Goal: Task Accomplishment & Management: Manage account settings

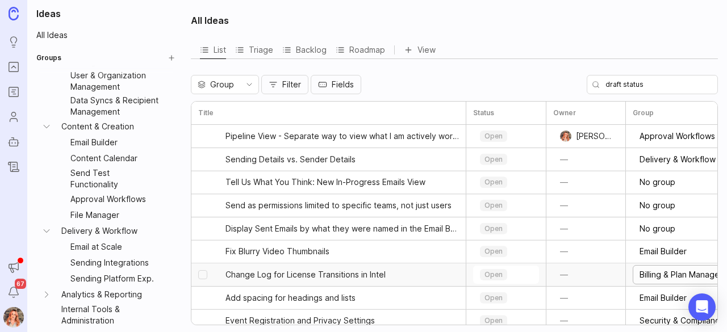
click at [668, 273] on input "Billing & Plan Management" at bounding box center [712, 275] width 144 height 12
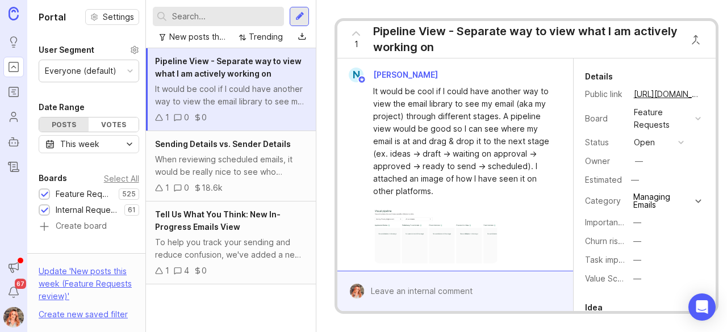
click at [16, 64] on icon "Portal" at bounding box center [13, 67] width 12 height 14
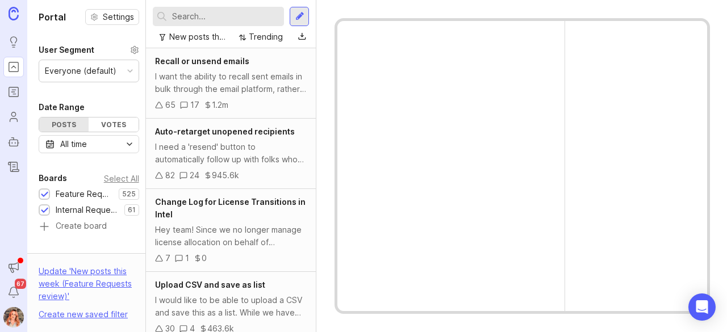
click at [16, 64] on icon "Portal" at bounding box center [13, 67] width 12 height 14
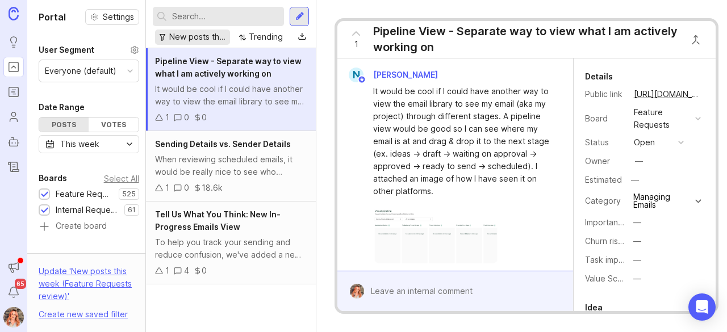
click at [193, 31] on div "New posts this week (Feature Requests review)" at bounding box center [197, 37] width 56 height 12
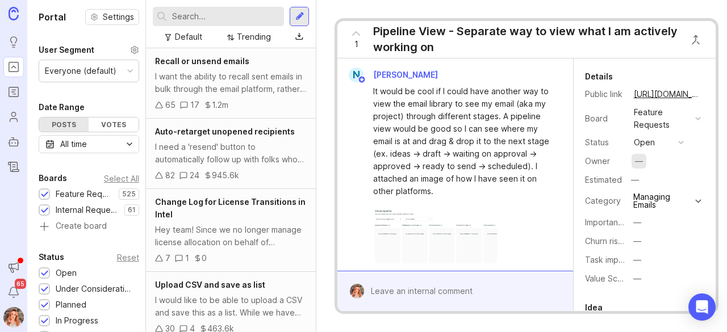
click at [632, 160] on div "—" at bounding box center [639, 161] width 15 height 15
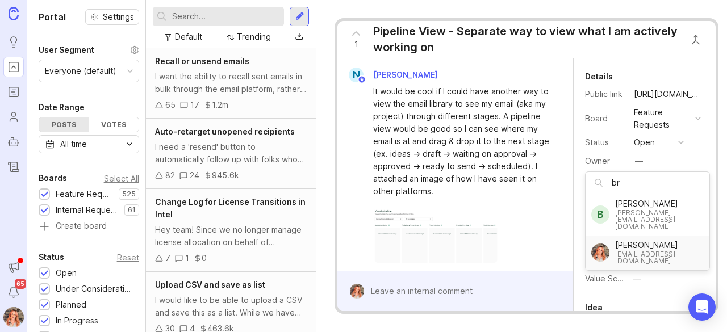
type input "br"
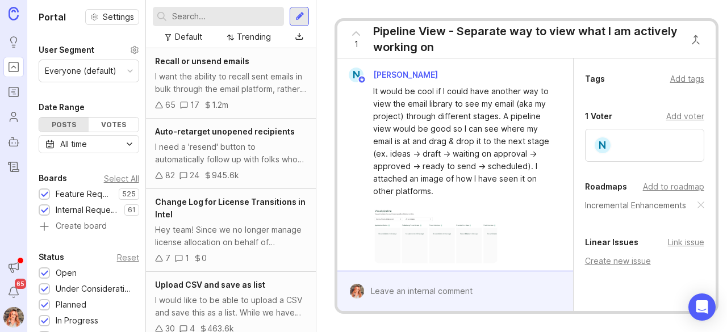
scroll to position [332, 0]
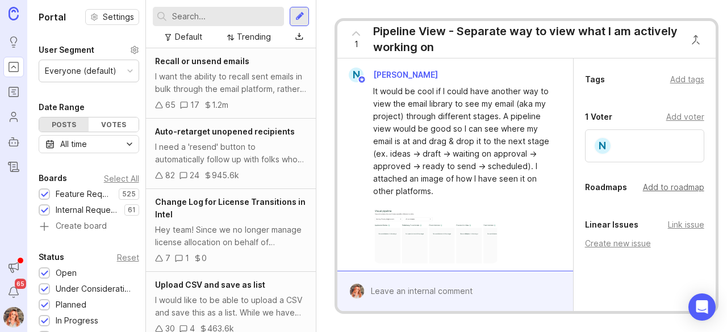
click at [644, 187] on div "Add to roadmap" at bounding box center [673, 187] width 61 height 12
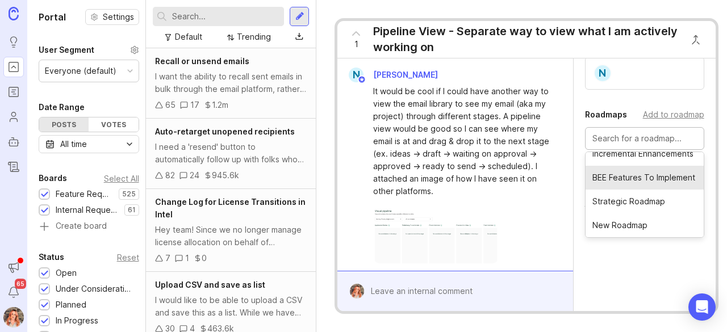
scroll to position [410, 0]
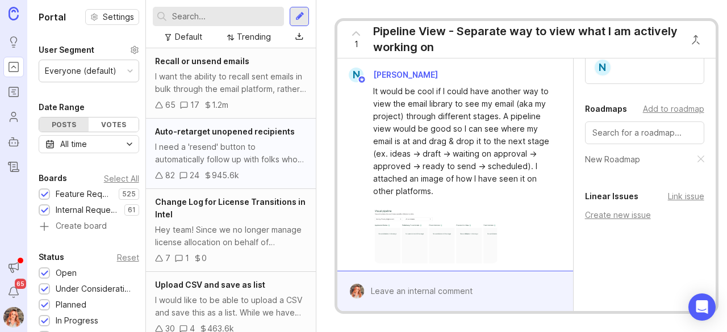
click at [255, 150] on div "I need a 'resend' button to automatically follow up with folks who haven't open…" at bounding box center [231, 153] width 152 height 25
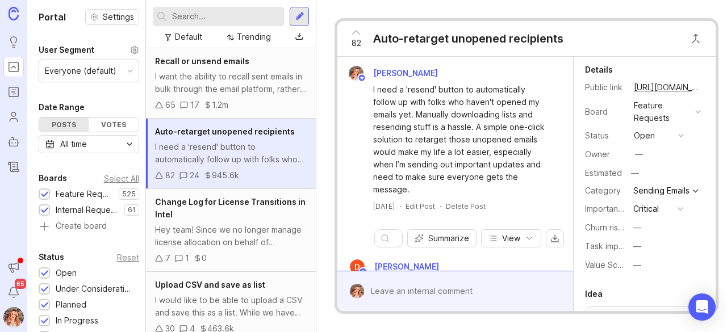
scroll to position [6, 0]
click at [636, 154] on div "—" at bounding box center [639, 154] width 8 height 12
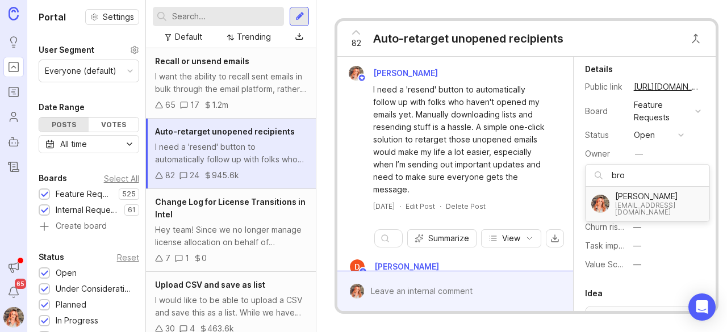
type input "bro"
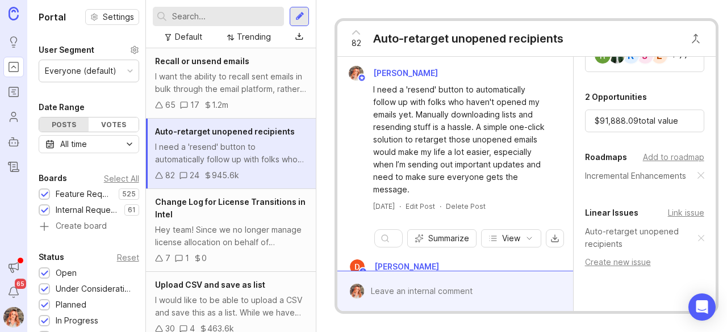
scroll to position [407, 0]
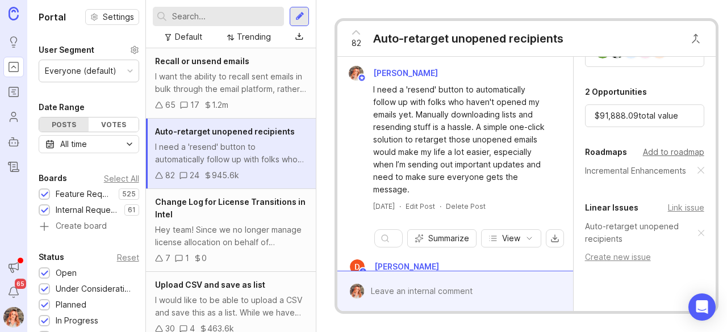
click at [674, 153] on div "Add to roadmap" at bounding box center [673, 152] width 61 height 12
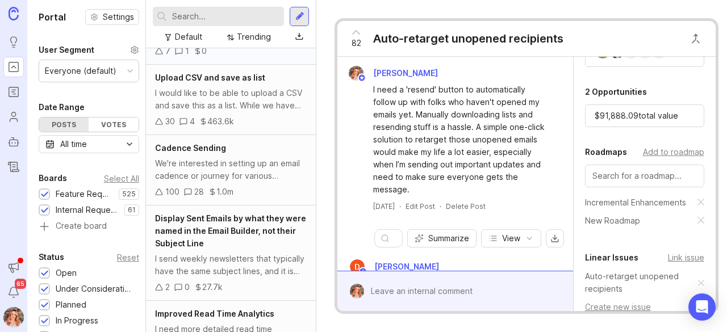
scroll to position [208, 0]
click at [214, 248] on div "Display Sent Emails by what they were named in the Email Builder, not their Sub…" at bounding box center [231, 252] width 170 height 95
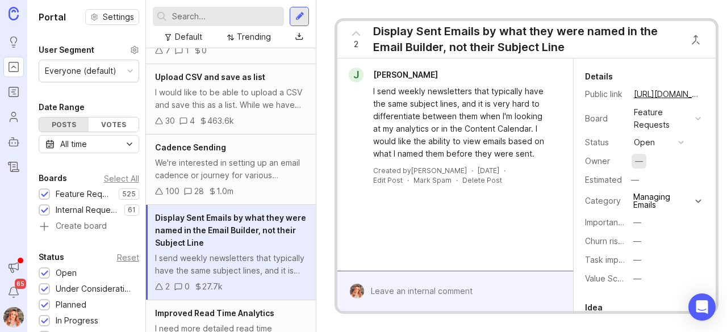
click at [640, 162] on div "—" at bounding box center [639, 161] width 8 height 12
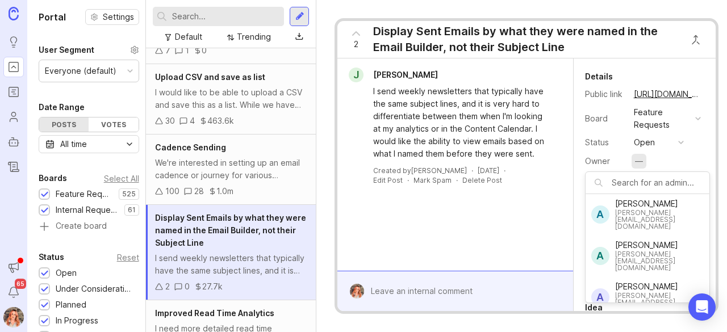
click at [640, 162] on div "—" at bounding box center [639, 161] width 8 height 12
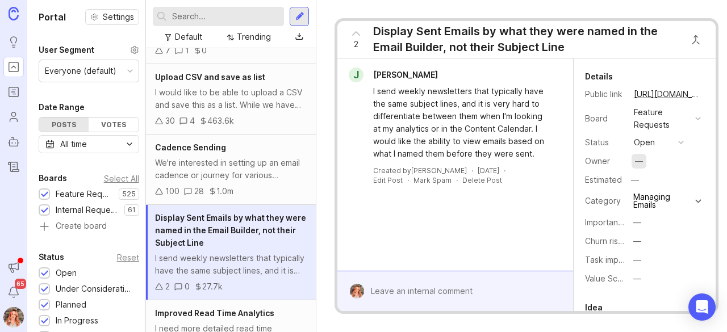
click at [640, 162] on div "—" at bounding box center [639, 161] width 8 height 12
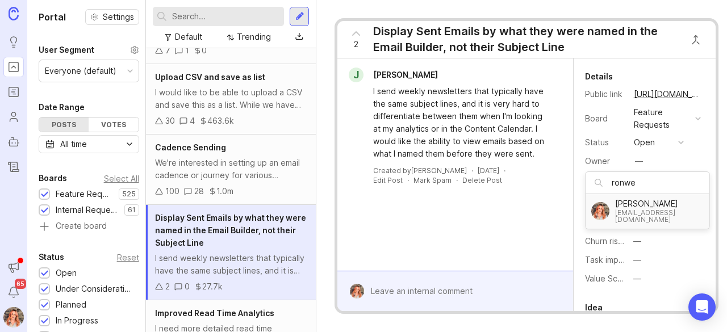
type input "ronwe"
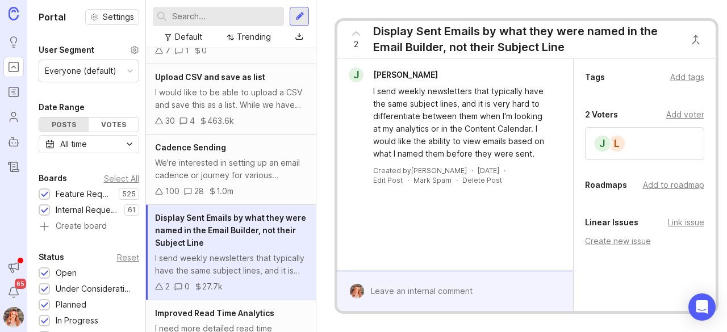
scroll to position [345, 0]
click at [654, 183] on div "Add to roadmap" at bounding box center [673, 185] width 61 height 12
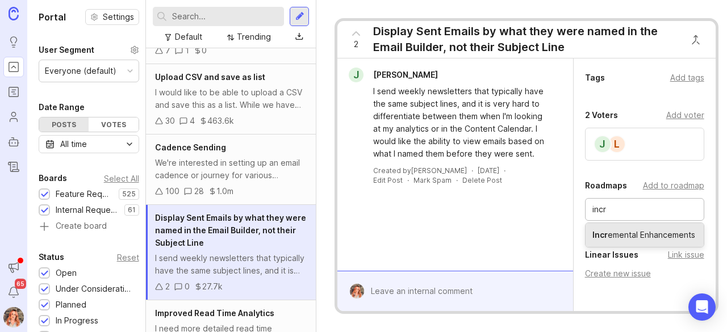
type input "incr"
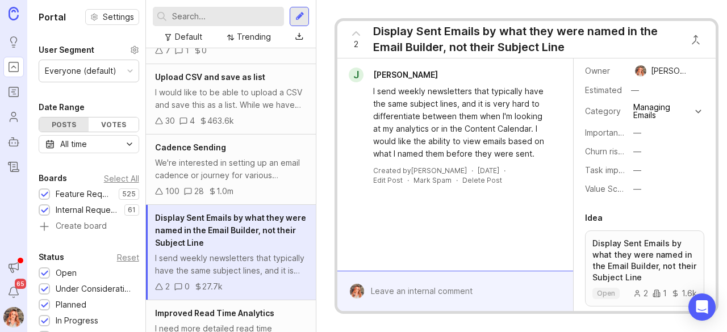
scroll to position [90, 0]
click at [636, 133] on div "—" at bounding box center [637, 134] width 8 height 12
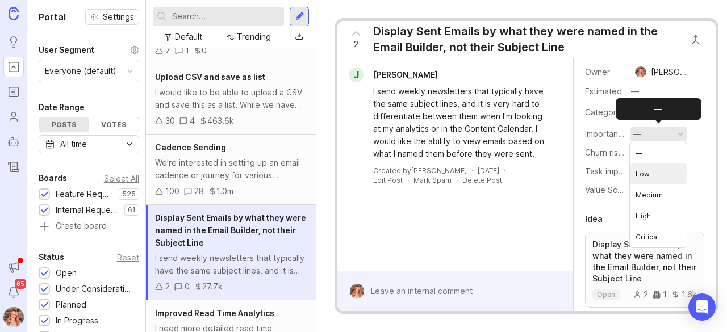
click at [640, 175] on "Low" at bounding box center [658, 174] width 57 height 21
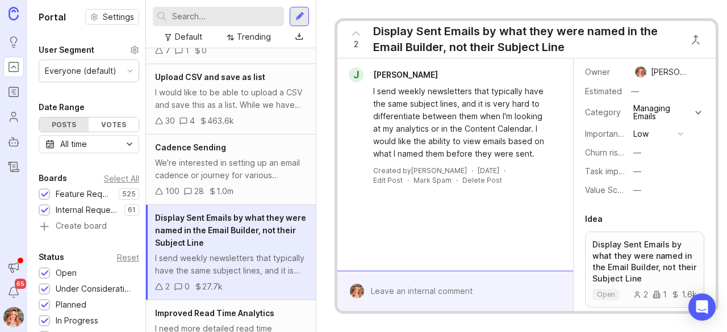
click at [504, 215] on div "J [PERSON_NAME] I send weekly newsletters that typically have the same subject …" at bounding box center [454, 165] width 235 height 212
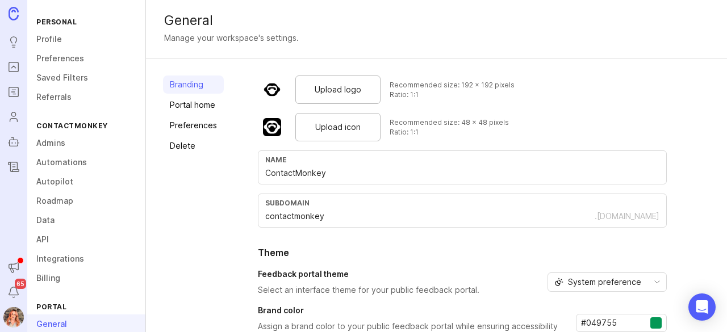
scroll to position [136, 0]
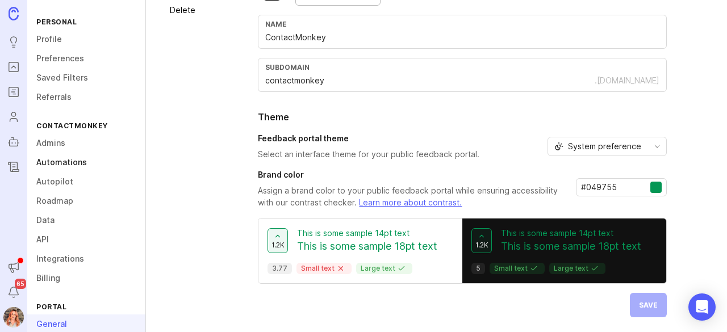
click at [60, 161] on link "Automations" at bounding box center [86, 162] width 118 height 19
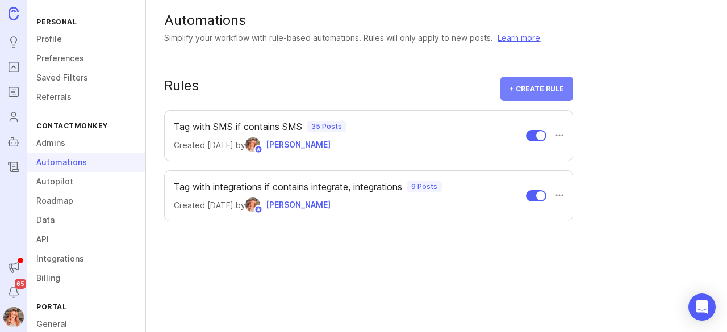
click at [552, 90] on span "+ Create rule" at bounding box center [536, 89] width 55 height 9
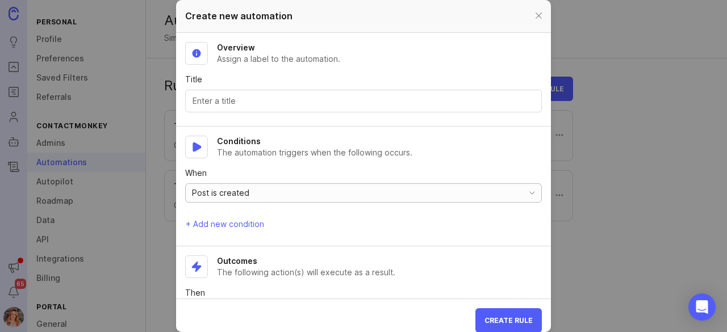
click at [261, 191] on div "Post is created" at bounding box center [354, 193] width 337 height 18
click at [258, 149] on p "The automation triggers when the following occurs." at bounding box center [314, 152] width 195 height 11
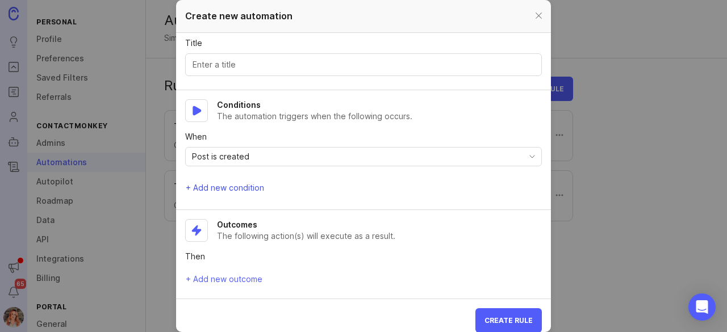
click at [232, 191] on button "+ Add new condition" at bounding box center [225, 188] width 80 height 16
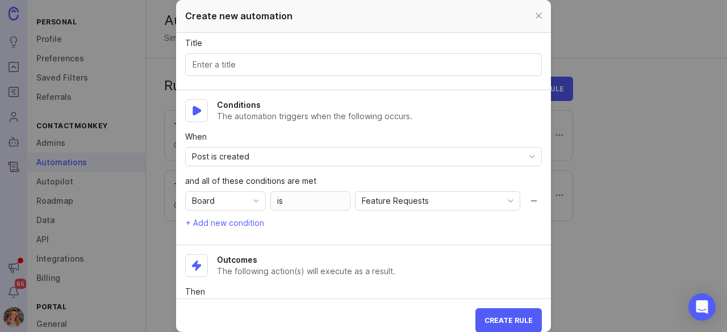
click at [272, 117] on p "The automation triggers when the following occurs." at bounding box center [314, 116] width 195 height 11
click at [267, 161] on div "Post is created" at bounding box center [354, 157] width 337 height 18
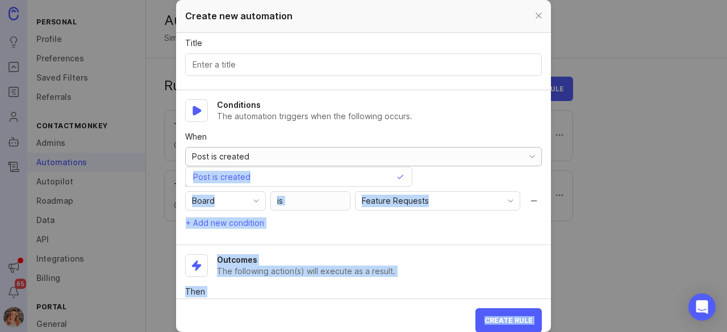
drag, startPoint x: 267, startPoint y: 161, endPoint x: 275, endPoint y: 173, distance: 14.3
click at [275, 332] on div "Create new automation Overview Assign a label to the automation. Title Conditio…" at bounding box center [363, 332] width 727 height 0
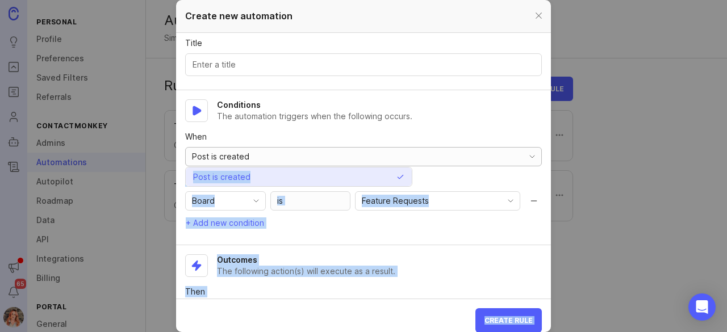
click at [275, 173] on li "Post is created" at bounding box center [299, 177] width 226 height 19
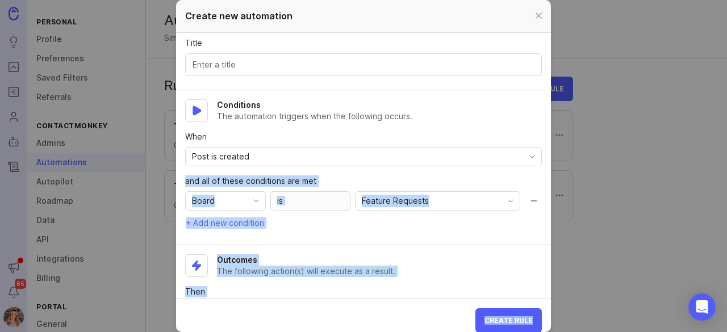
click at [304, 230] on section "Conditions The automation triggers when the following occurs. When Post is crea…" at bounding box center [363, 167] width 375 height 155
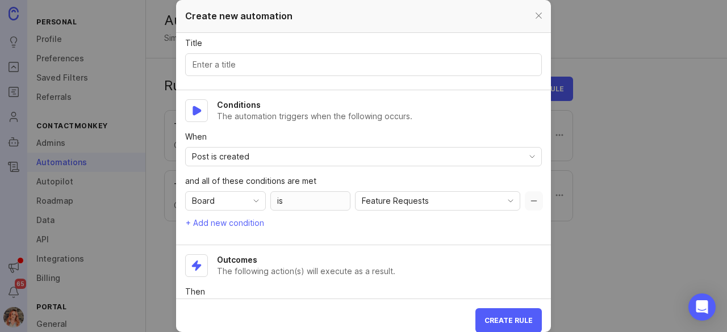
click at [525, 196] on button "Remove condition" at bounding box center [534, 200] width 18 height 19
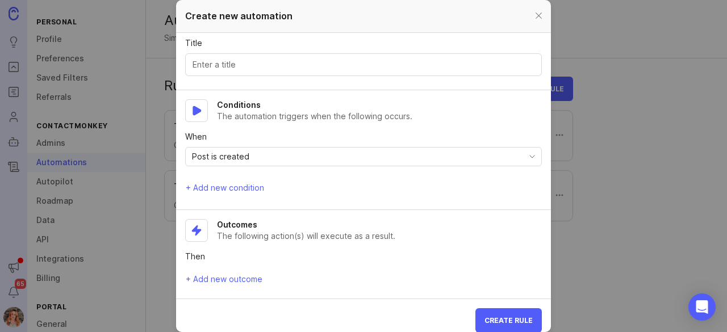
scroll to position [8, 0]
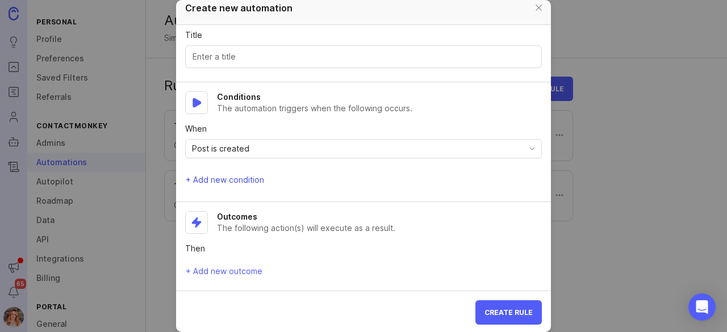
click at [233, 182] on span "+ Add new condition" at bounding box center [225, 179] width 78 height 11
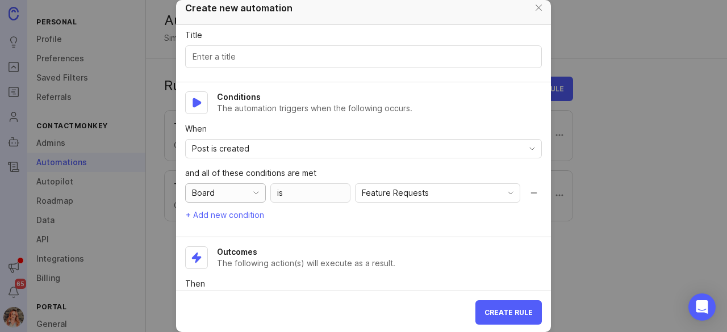
click at [243, 183] on div "Board" at bounding box center [225, 192] width 81 height 19
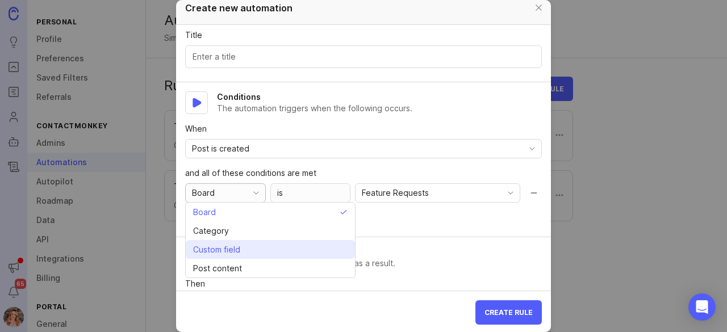
click at [240, 248] on span "Custom field" at bounding box center [219, 250] width 52 height 12
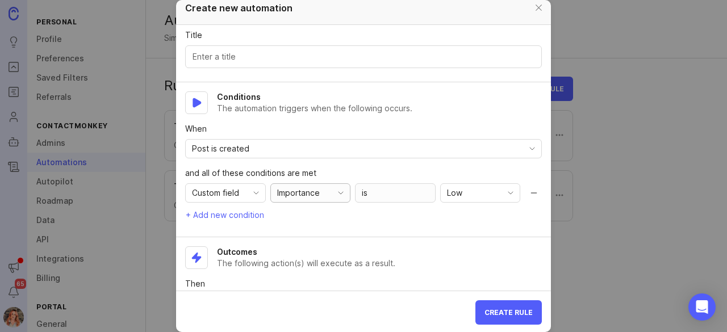
click at [303, 199] on div "Importance" at bounding box center [301, 193] width 61 height 18
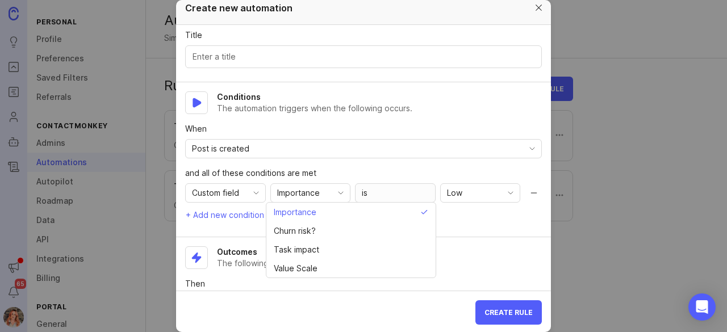
click at [532, 10] on div at bounding box center [538, 8] width 13 height 14
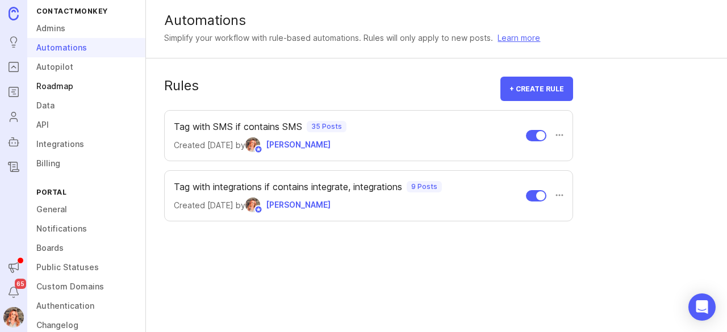
scroll to position [132, 0]
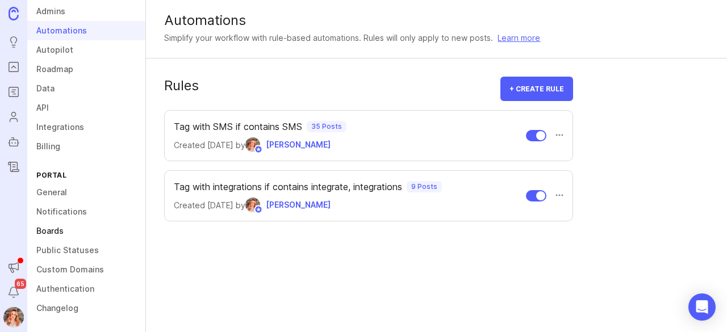
click at [51, 234] on link "Boards" at bounding box center [86, 231] width 118 height 19
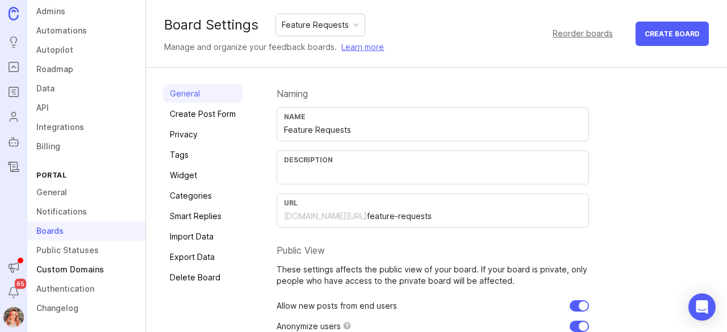
click at [74, 277] on link "Custom Domains" at bounding box center [86, 269] width 118 height 19
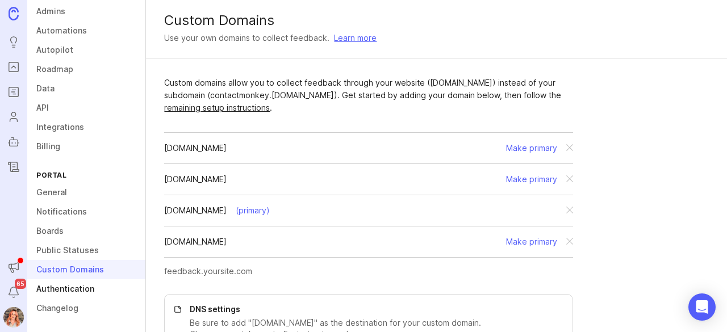
click at [72, 287] on link "Authentication" at bounding box center [86, 288] width 118 height 19
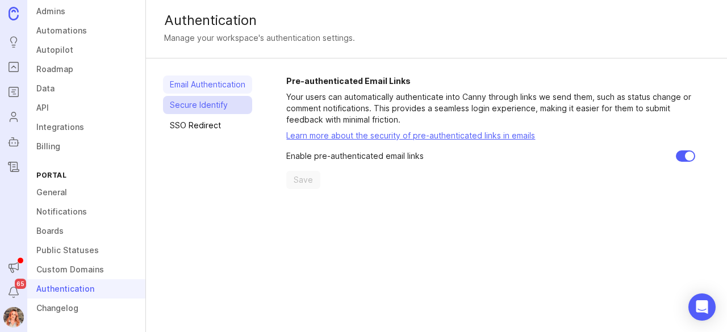
click at [210, 109] on link "Secure Identify" at bounding box center [207, 105] width 89 height 18
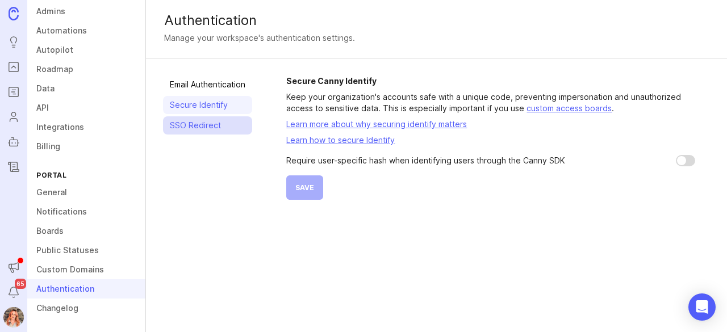
click at [200, 123] on link "SSO Redirect" at bounding box center [207, 125] width 89 height 18
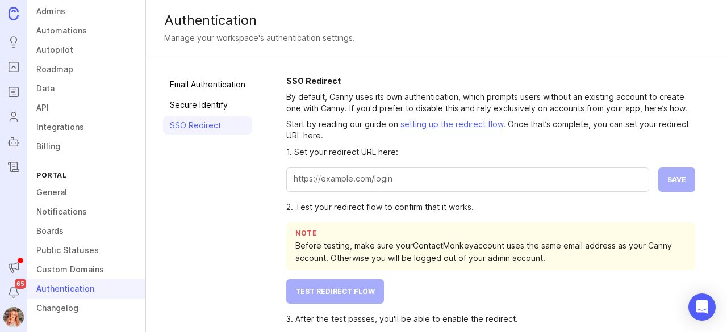
scroll to position [35, 0]
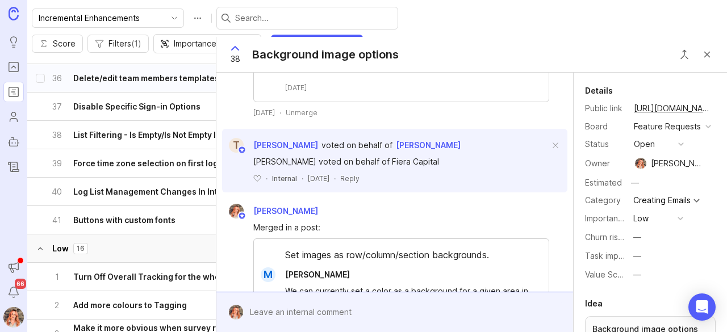
scroll to position [344, 0]
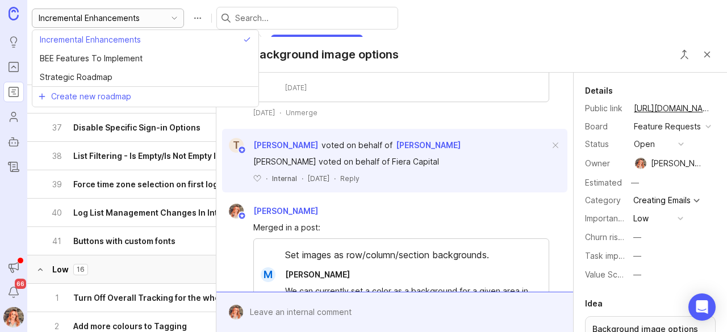
click at [141, 22] on input "Incremental Enhancements" at bounding box center [102, 18] width 126 height 12
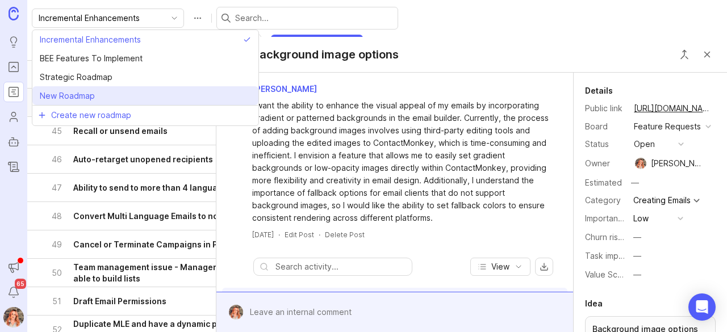
scroll to position [466, 0]
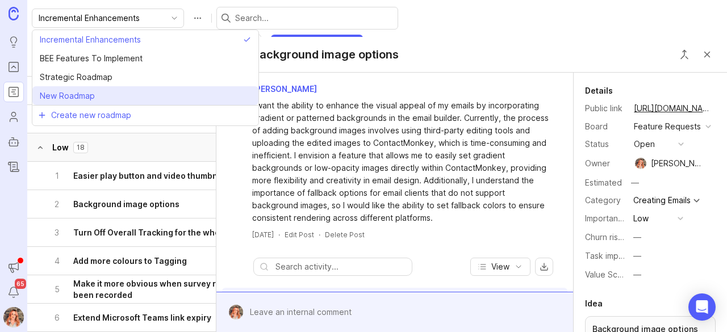
click at [177, 95] on li "New Roadmap" at bounding box center [145, 95] width 226 height 19
type input "New Roadmap"
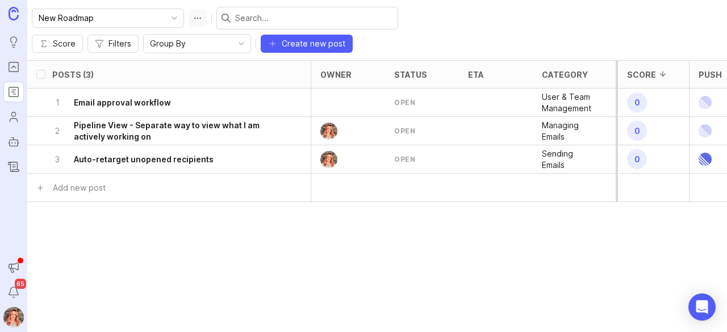
click at [189, 20] on button "Roadmap options" at bounding box center [198, 18] width 18 height 18
drag, startPoint x: 114, startPoint y: 20, endPoint x: 6, endPoint y: -5, distance: 110.8
drag, startPoint x: 6, startPoint y: -5, endPoint x: 308, endPoint y: 249, distance: 394.7
click at [308, 249] on div "Posts (3) owner status eta category tags board Importance Task impact Churn ris…" at bounding box center [377, 196] width 700 height 272
click at [189, 16] on button "Roadmap options" at bounding box center [198, 18] width 18 height 18
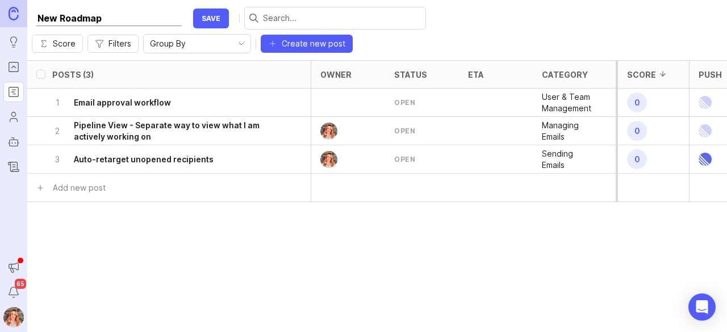
drag, startPoint x: 122, startPoint y: 15, endPoint x: 11, endPoint y: 15, distance: 110.8
click at [11, 15] on div "Ideas Portal Roadmaps Users Autopilot Changelog Announcements Notifications 65 …" at bounding box center [363, 166] width 727 height 332
type input "A"
type input "Sender Experience"
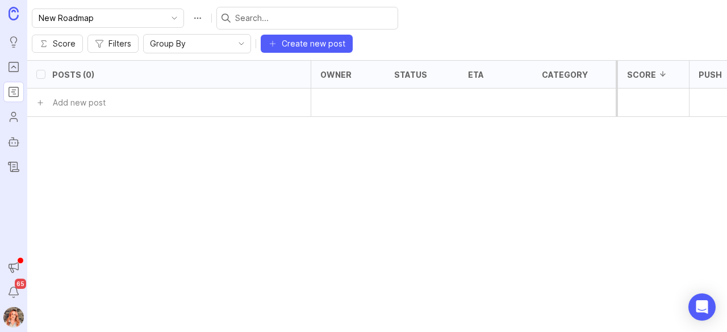
checkbox input "false"
type input "Sender Experience"
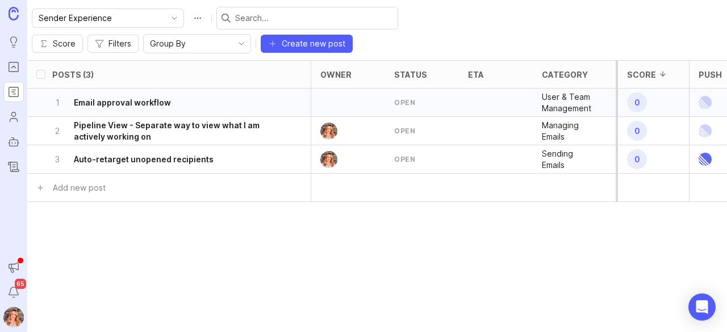
click at [577, 91] on p "User & Team Management" at bounding box center [570, 102] width 56 height 23
click at [580, 91] on p "User & Team Management" at bounding box center [570, 102] width 56 height 23
click at [571, 91] on p "User & Team Management" at bounding box center [570, 102] width 56 height 23
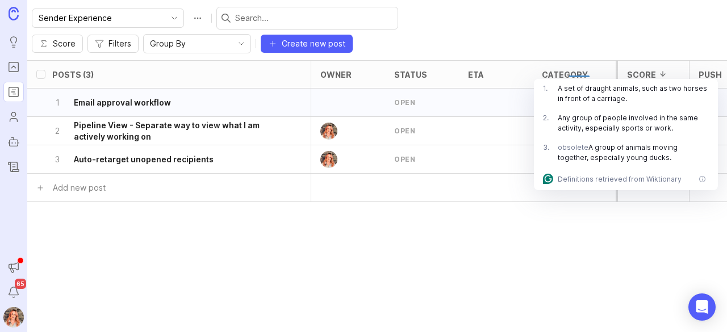
click at [431, 89] on div "open" at bounding box center [422, 103] width 74 height 28
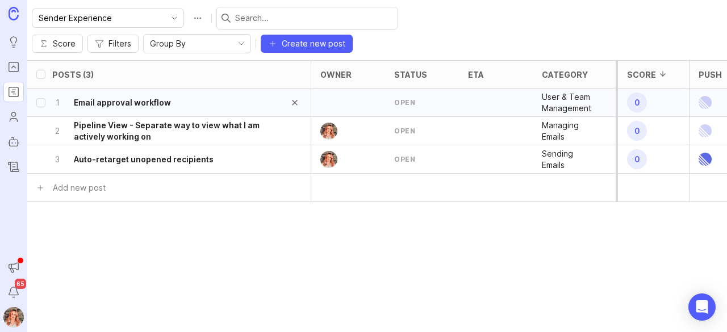
click at [166, 97] on h6 "Email approval workflow" at bounding box center [122, 102] width 97 height 11
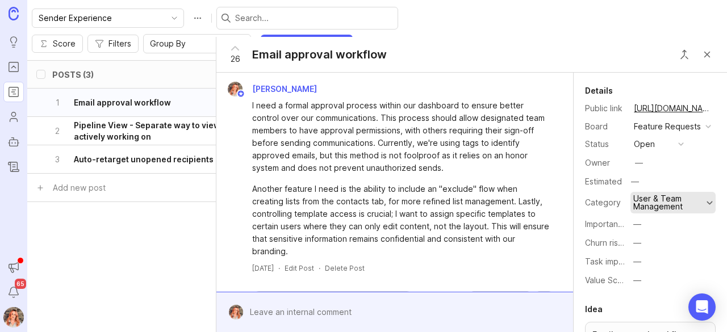
click at [658, 209] on div "User & Team Management" at bounding box center [668, 203] width 70 height 16
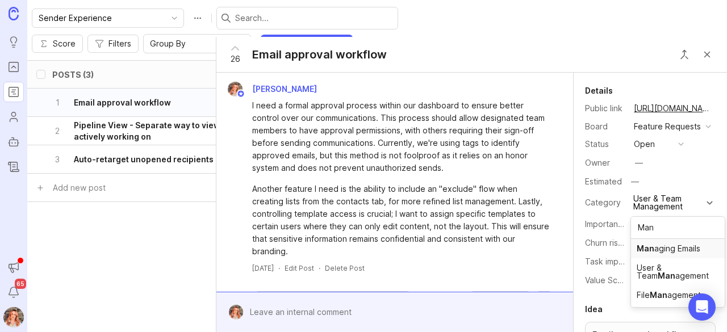
type input "Man"
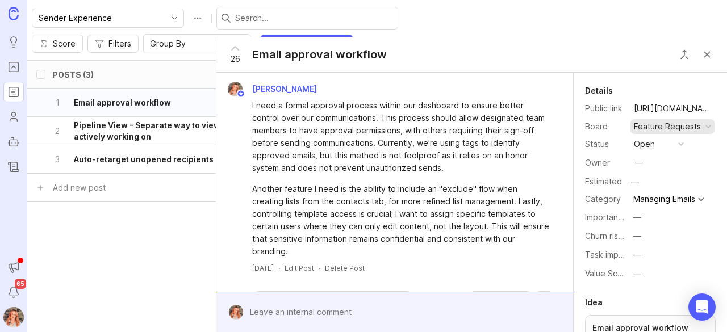
scroll to position [1, 0]
click at [702, 204] on div "Managing Emails" at bounding box center [668, 199] width 77 height 14
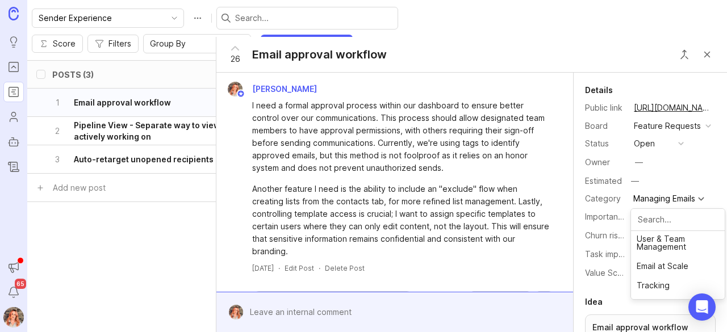
scroll to position [0, 0]
click at [673, 170] on div "Owner —" at bounding box center [650, 162] width 131 height 17
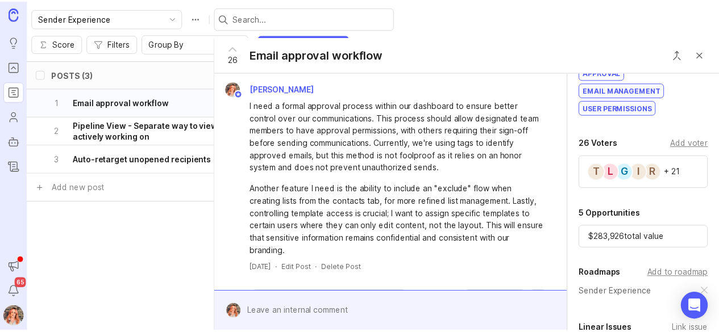
scroll to position [330, 0]
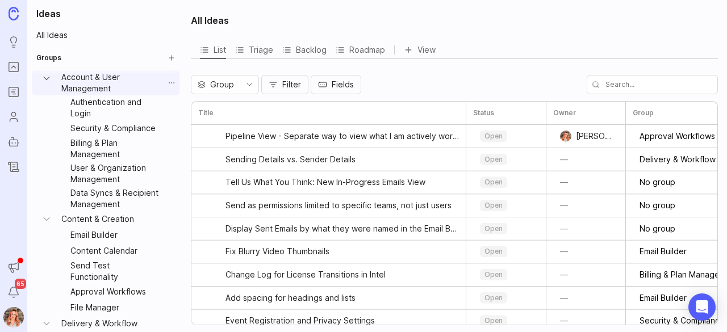
click at [49, 74] on icon "Account & User Management expand" at bounding box center [46, 78] width 11 height 11
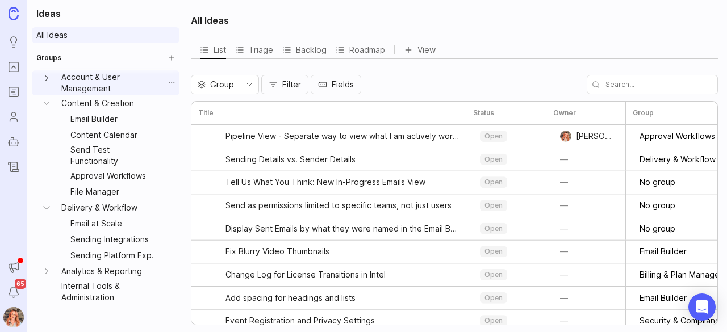
click at [60, 32] on link "All Ideas" at bounding box center [106, 35] width 148 height 16
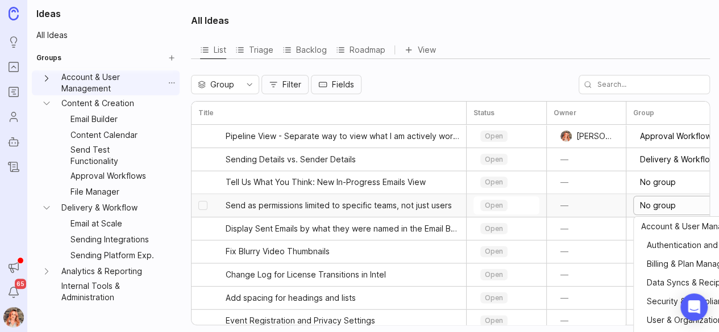
click at [665, 207] on input "No group" at bounding box center [720, 205] width 160 height 12
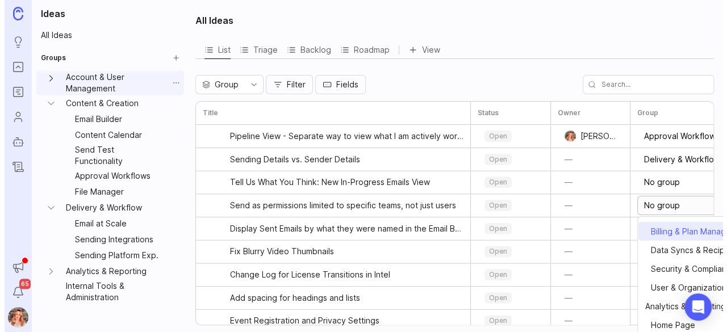
scroll to position [33, 0]
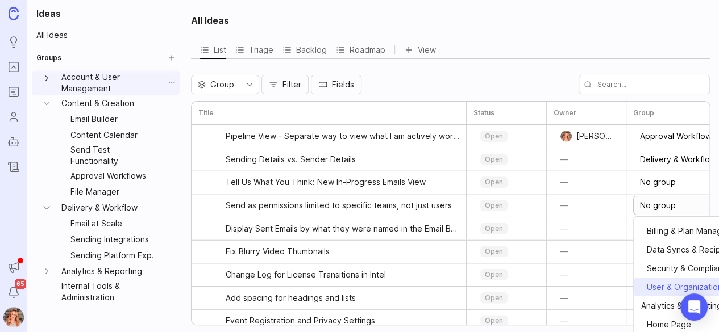
click at [686, 282] on span "⠀User & Organization Management" at bounding box center [707, 287] width 133 height 12
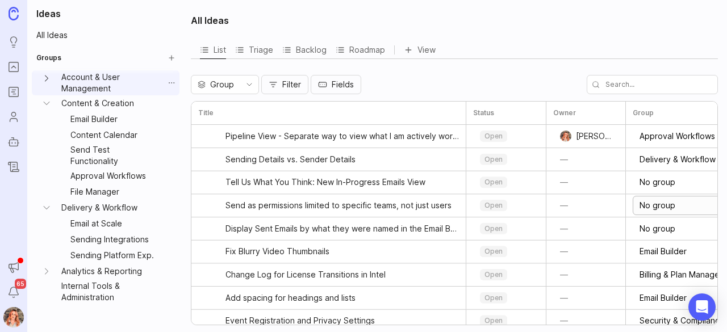
type input "User & Organization Management"
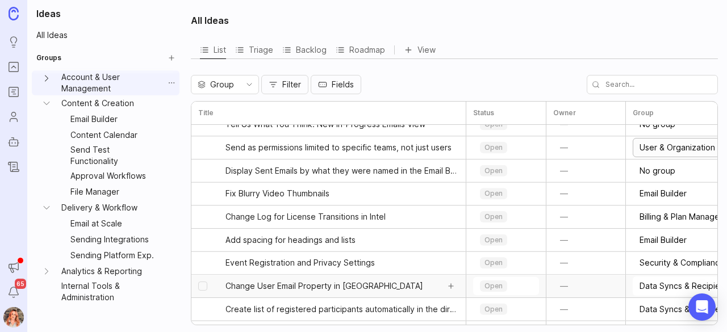
scroll to position [144, 0]
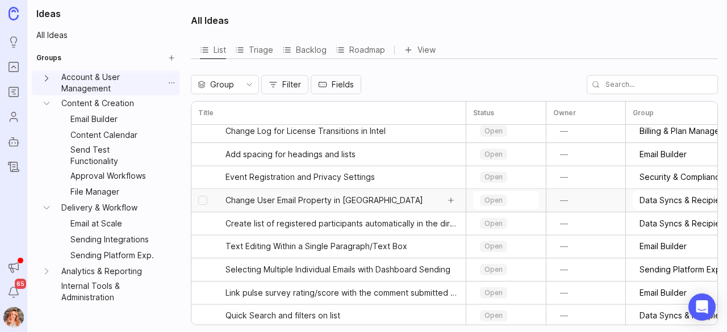
click at [342, 203] on span "Change User Email Property in Vero" at bounding box center [324, 200] width 198 height 11
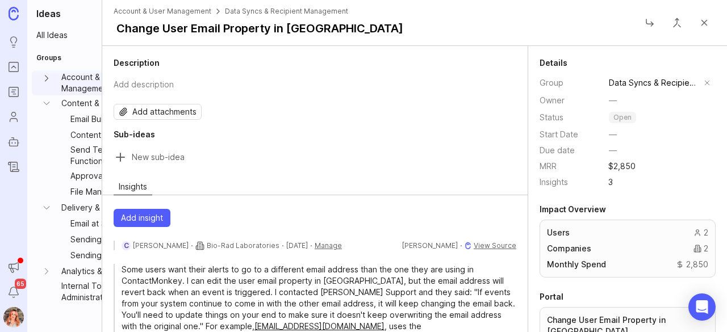
scroll to position [87, 0]
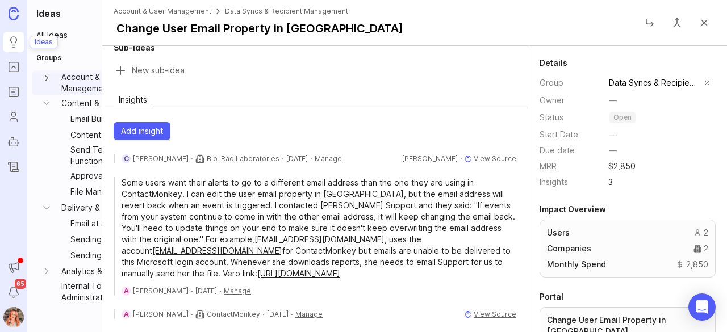
click at [9, 39] on icon "Ideas" at bounding box center [13, 42] width 12 height 14
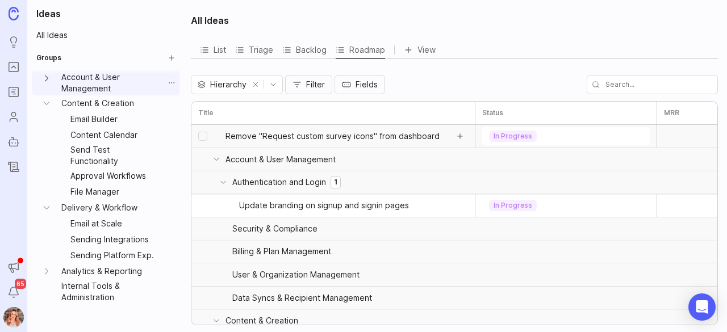
click at [326, 135] on span "Remove "Request custom survey icons" from dashboard" at bounding box center [332, 136] width 214 height 11
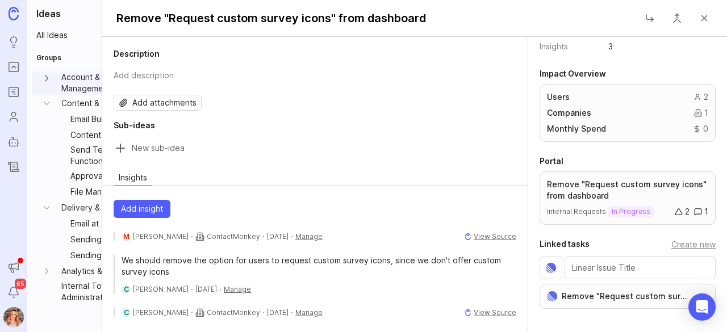
scroll to position [144, 0]
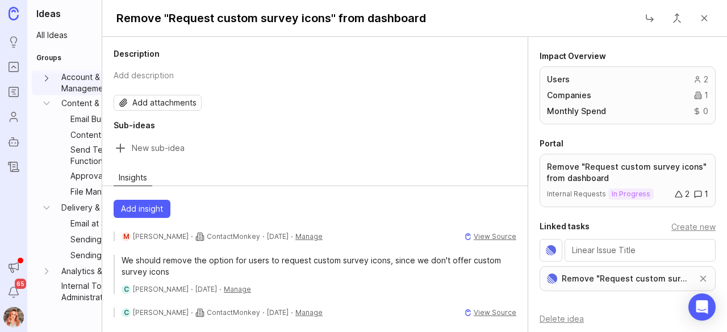
click at [605, 278] on link "Remove "Request custom survey icons" from dashboard" at bounding box center [625, 279] width 127 height 12
